Goal: Task Accomplishment & Management: Complete application form

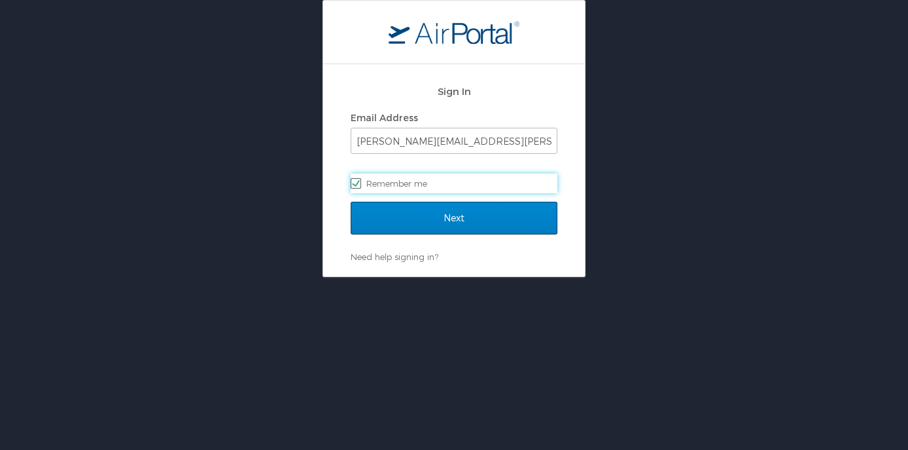
click at [452, 237] on div "Next" at bounding box center [454, 226] width 207 height 49
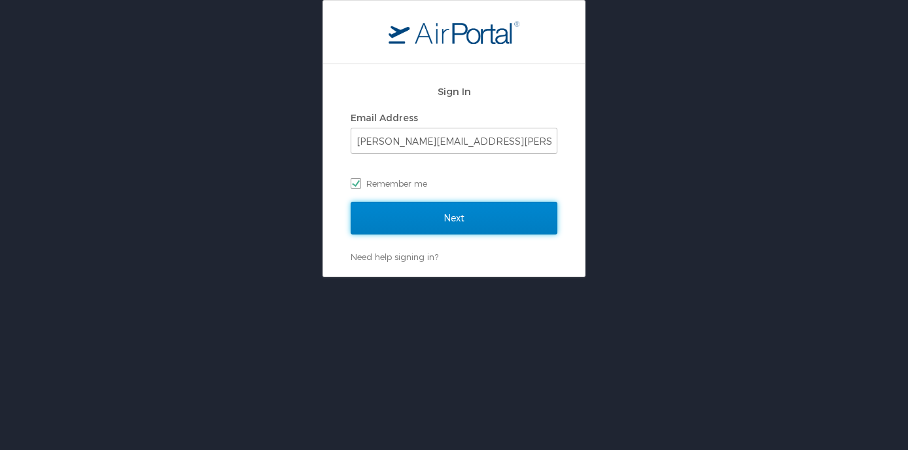
click at [452, 224] on input "Next" at bounding box center [454, 218] width 207 height 33
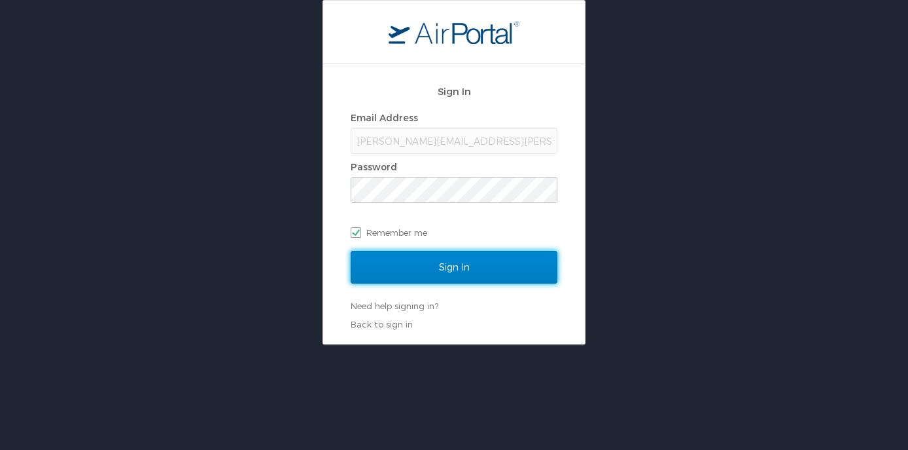
click at [465, 270] on input "Sign In" at bounding box center [454, 267] width 207 height 33
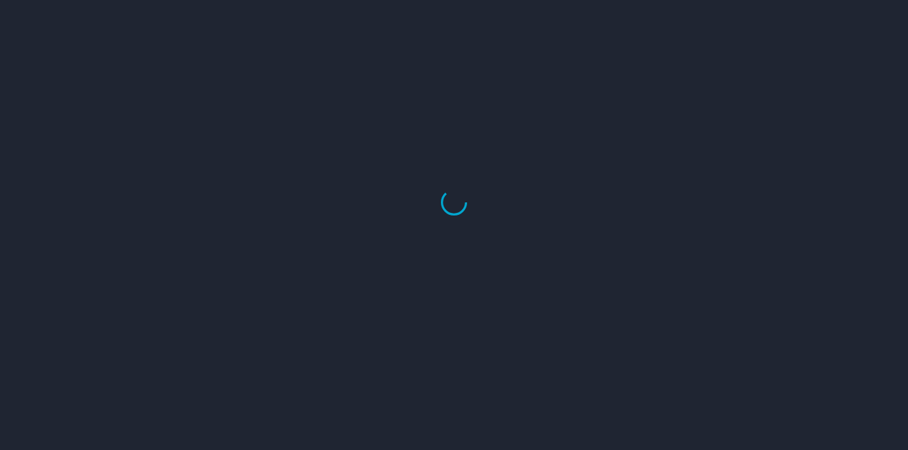
select select "US"
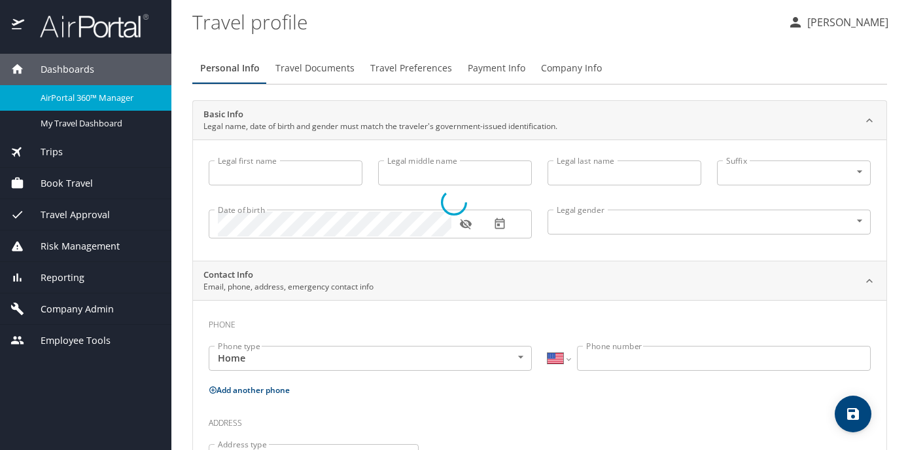
type input "Jennifer"
type input "Patricia Jessie"
type input "Cook"
type input "Undisclosed"
type input "Patricia"
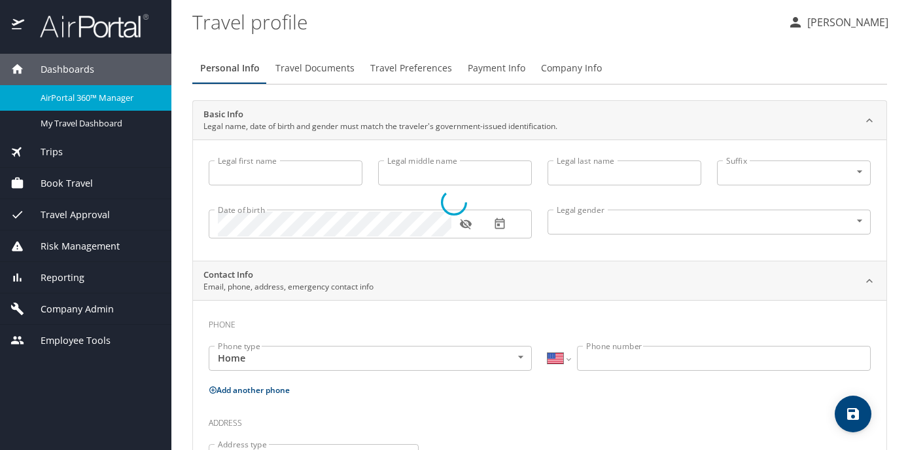
type input "Cook"
type input "(425) 890-1927"
type input "patricia.cook@outlook.com"
select select "US"
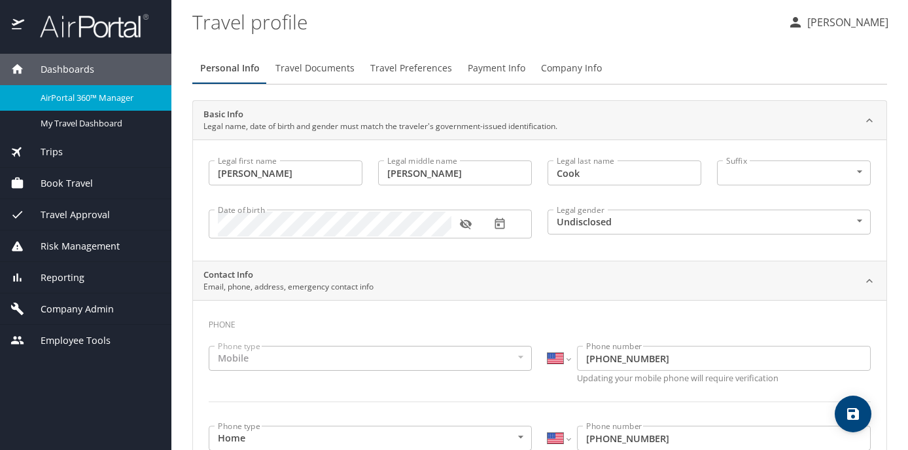
click at [97, 180] on div "Book Travel" at bounding box center [85, 183] width 151 height 14
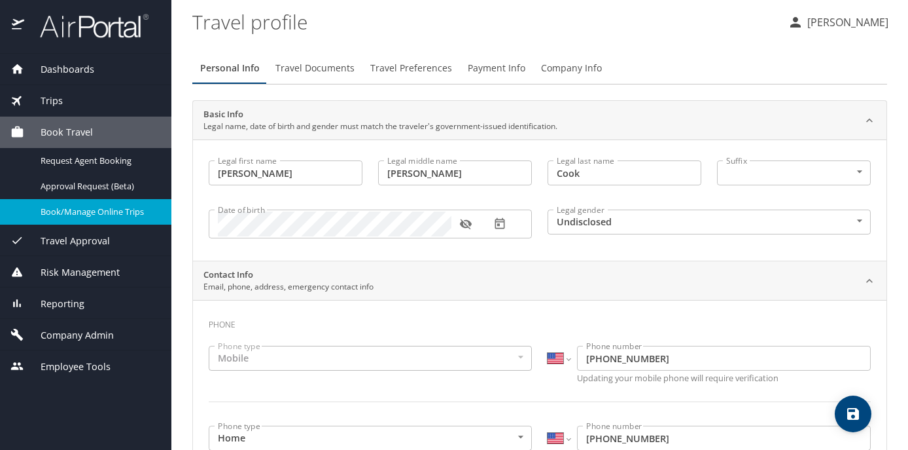
click at [57, 215] on span "Book/Manage Online Trips" at bounding box center [98, 211] width 115 height 12
